Goal: Task Accomplishment & Management: Complete application form

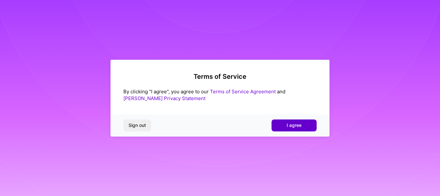
click at [287, 126] on span "I agree" at bounding box center [294, 125] width 15 height 6
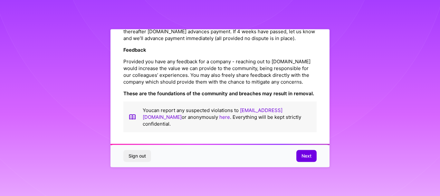
scroll to position [776, 0]
click at [305, 155] on span "Next" at bounding box center [307, 155] width 10 height 6
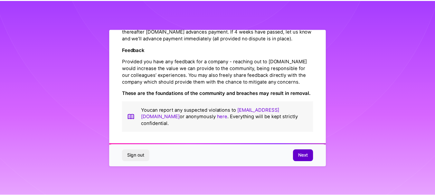
scroll to position [36, 0]
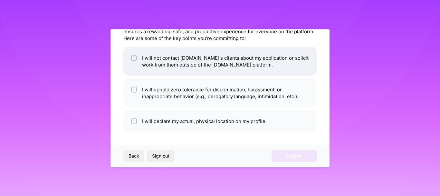
click at [133, 62] on span at bounding box center [134, 61] width 6 height 14
checkbox input "true"
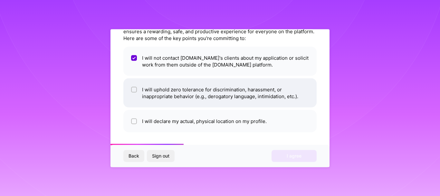
click at [134, 91] on input "checkbox" at bounding box center [134, 89] width 5 height 5
checkbox input "true"
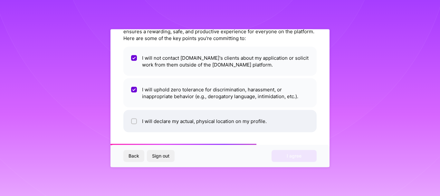
click at [137, 120] on li "I will declare my actual, physical location on my profile." at bounding box center [219, 121] width 193 height 22
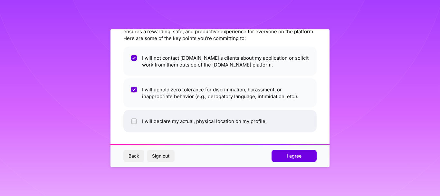
checkbox input "true"
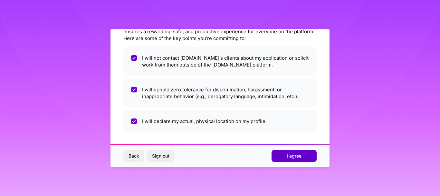
click at [306, 159] on button "I agree" at bounding box center [294, 156] width 45 height 12
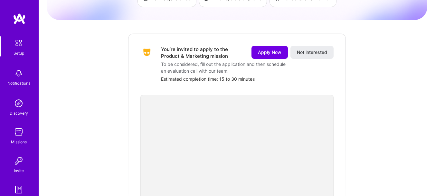
scroll to position [64, 0]
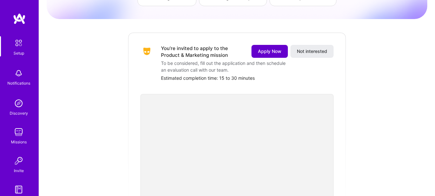
click at [275, 48] on span "Apply Now" at bounding box center [270, 51] width 24 height 6
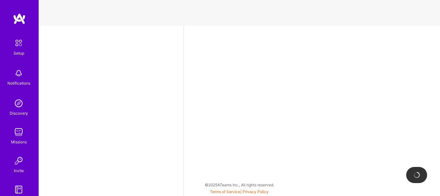
select select "US"
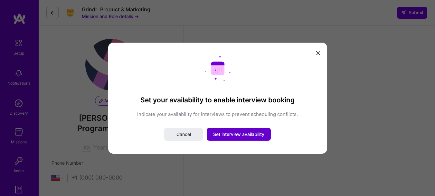
click at [227, 133] on span "Set interview availability" at bounding box center [238, 134] width 51 height 6
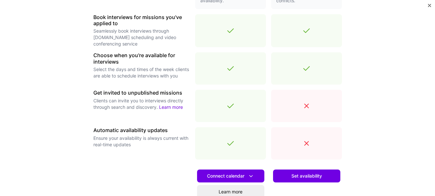
scroll to position [226, 0]
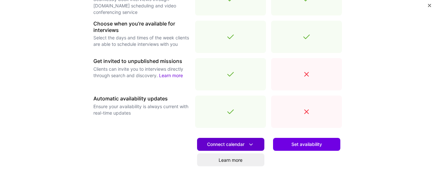
click at [236, 144] on span "Connect calendar" at bounding box center [230, 144] width 47 height 7
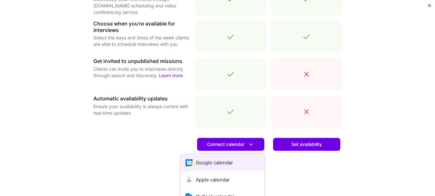
click at [232, 161] on button "Google calendar" at bounding box center [223, 162] width 84 height 17
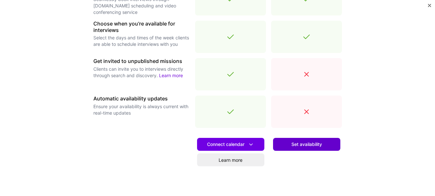
click at [294, 144] on span "Set availability" at bounding box center [307, 144] width 31 height 6
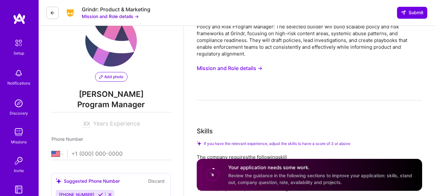
scroll to position [0, 0]
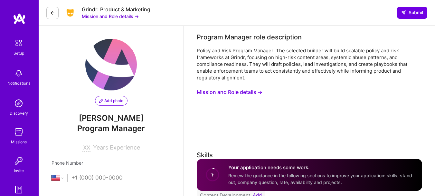
click at [242, 94] on button "Mission and Role details →" at bounding box center [230, 92] width 66 height 12
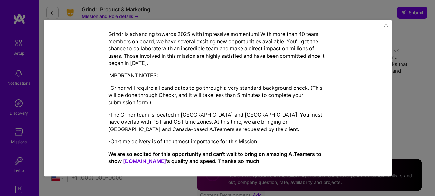
scroll to position [1423, 0]
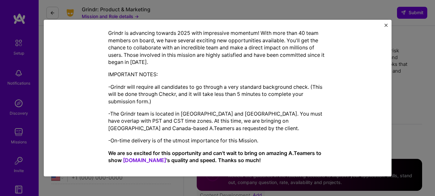
click at [388, 25] on div "Mission Description and Role Details Program Manager role description Policy an…" at bounding box center [218, 98] width 348 height 157
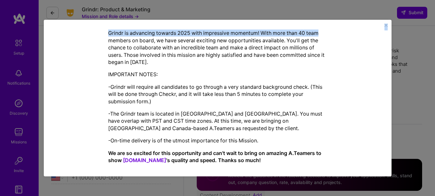
click at [386, 25] on img "Close" at bounding box center [386, 25] width 3 height 3
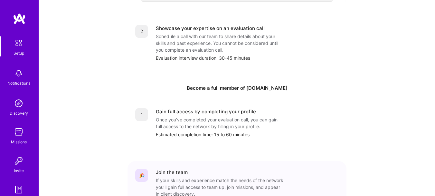
scroll to position [304, 0]
